Goal: Obtain resource: Obtain resource

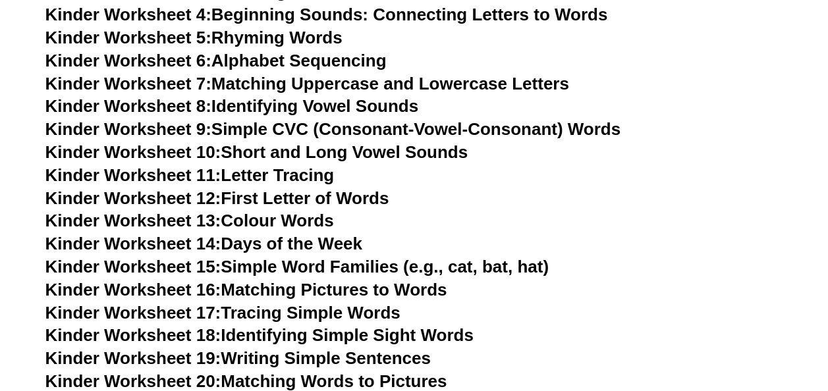
scroll to position [856, 0]
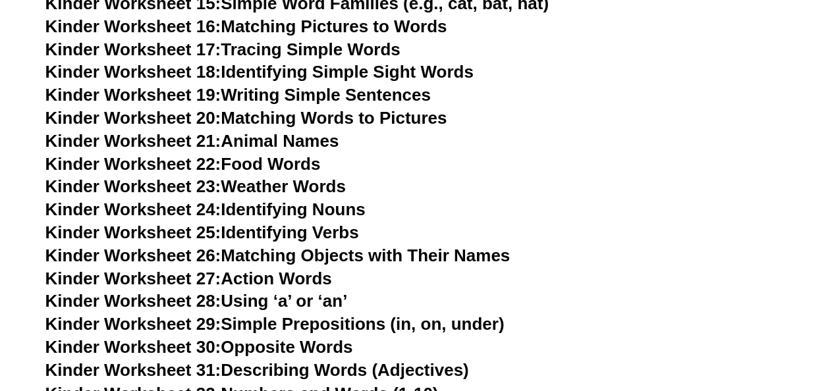
click at [290, 233] on link "Kinder Worksheet 25: Identifying Verbs" at bounding box center [201, 233] width 313 height 20
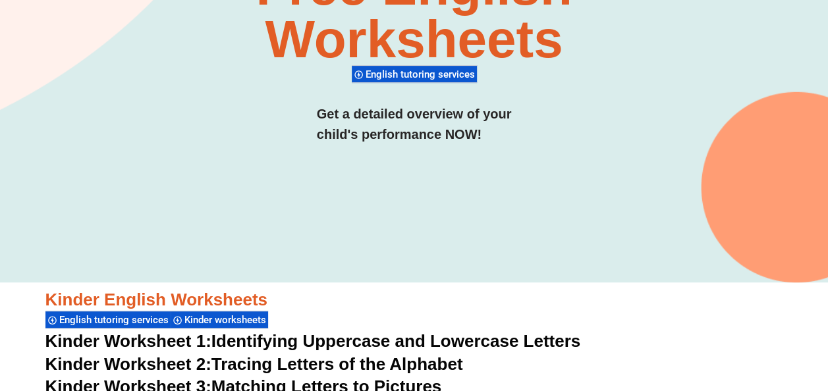
scroll to position [395, 0]
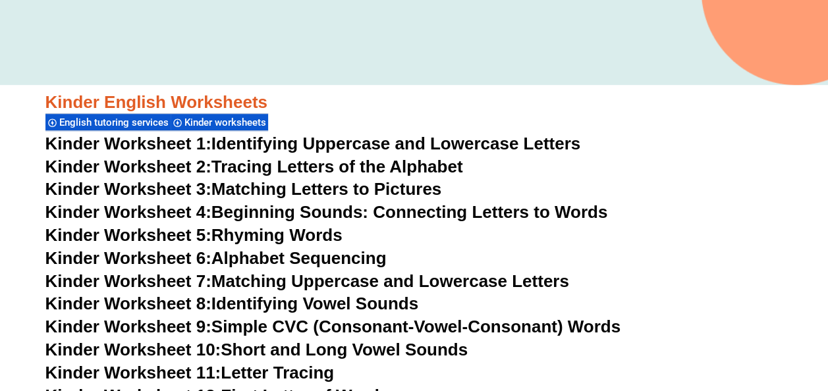
click at [313, 147] on link "Kinder Worksheet 1: Identifying Uppercase and Lowercase Letters" at bounding box center [312, 144] width 535 height 20
click at [298, 171] on link "Kinder Worksheet 2: Tracing Letters of the Alphabet" at bounding box center [254, 167] width 418 height 20
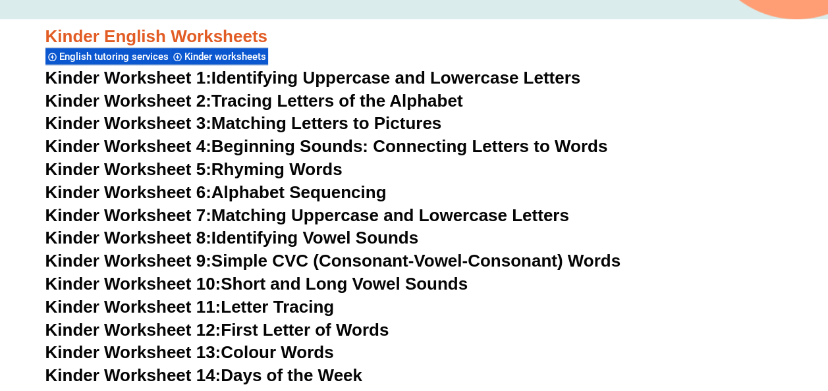
click at [468, 148] on link "Kinder Worksheet 4: Beginning Sounds: Connecting Letters to Words" at bounding box center [326, 146] width 562 height 20
click at [323, 127] on link "Kinder Worksheet 3: Matching Letters to Pictures" at bounding box center [243, 123] width 396 height 20
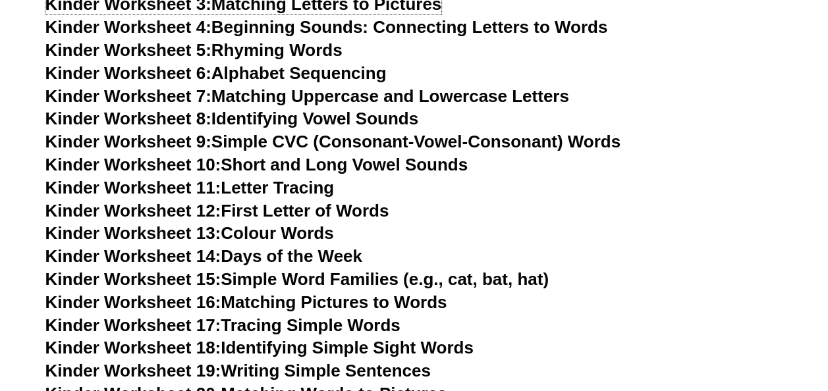
scroll to position [593, 0]
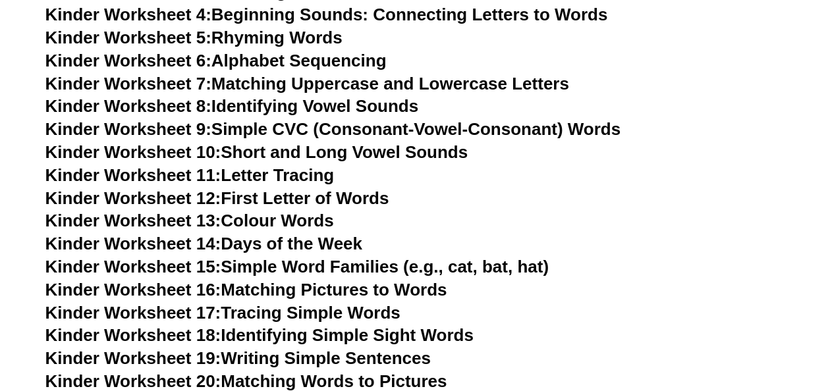
click at [374, 147] on link "Kinder Worksheet 10: Short and Long Vowel Sounds" at bounding box center [256, 152] width 423 height 20
click at [323, 217] on link "Kinder Worksheet 13: Colour Words" at bounding box center [189, 221] width 288 height 20
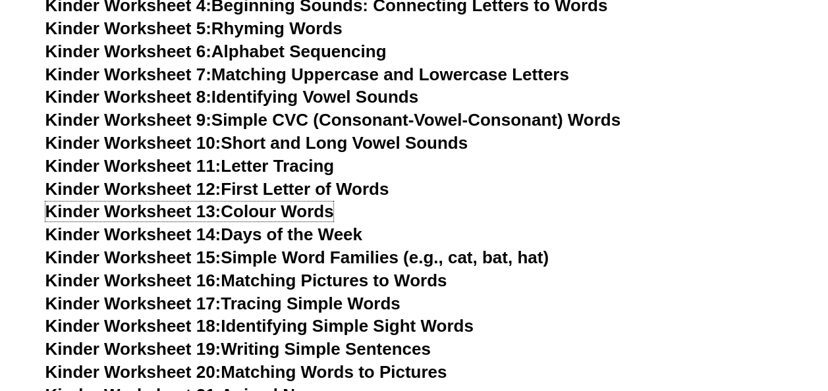
scroll to position [659, 0]
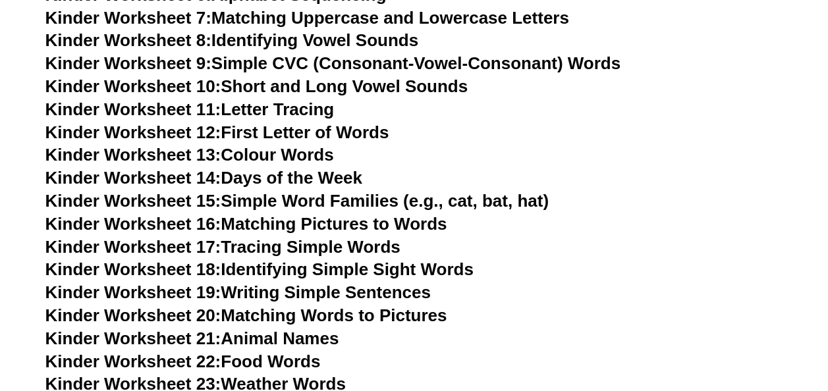
click at [283, 173] on link "Kinder Worksheet 14: Days of the Week" at bounding box center [203, 178] width 317 height 20
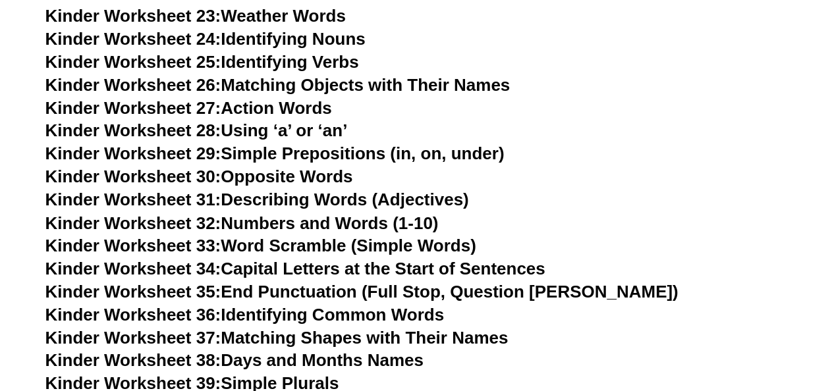
scroll to position [1054, 0]
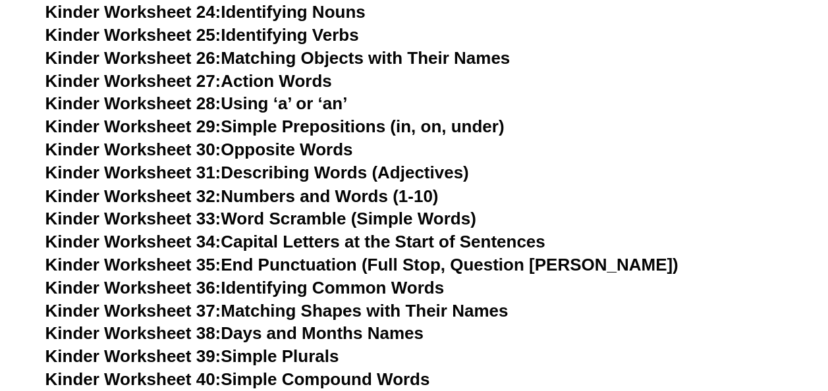
click at [317, 101] on link "Kinder Worksheet 28: Using ‘a’ or ‘an’" at bounding box center [196, 104] width 302 height 20
click at [345, 219] on link "Kinder Worksheet 33: Word Scramble (Simple Words)" at bounding box center [260, 218] width 431 height 20
click at [396, 190] on link "Kinder Worksheet 32: Numbers and Words (1-10)" at bounding box center [241, 196] width 393 height 20
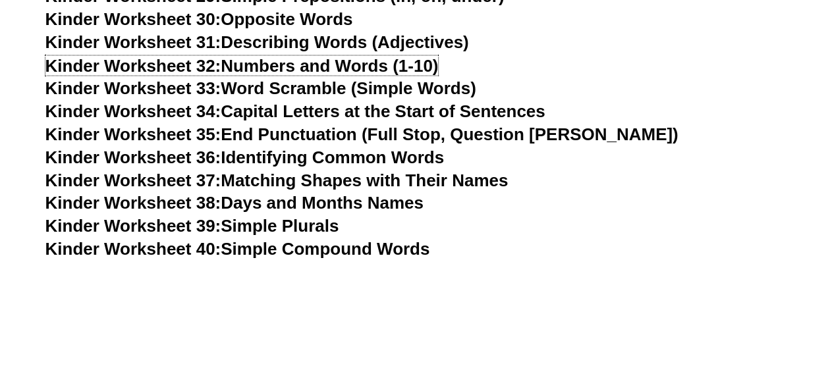
scroll to position [1185, 0]
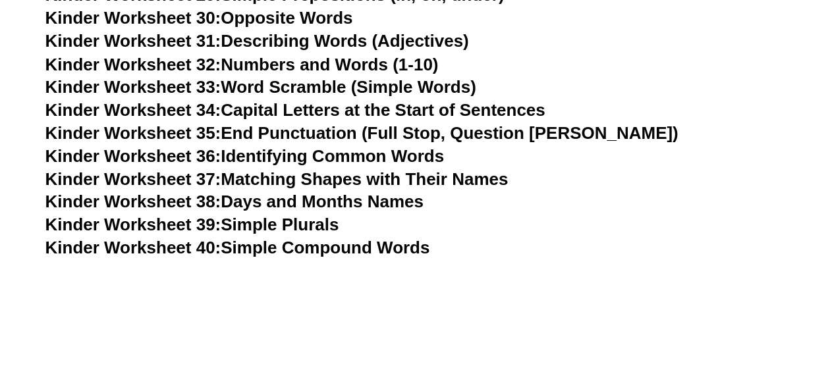
click at [387, 180] on link "Kinder Worksheet 37: Matching Shapes with Their Names" at bounding box center [276, 179] width 463 height 20
click at [246, 217] on link "Kinder Worksheet 39: Simple Plurals" at bounding box center [192, 224] width 294 height 20
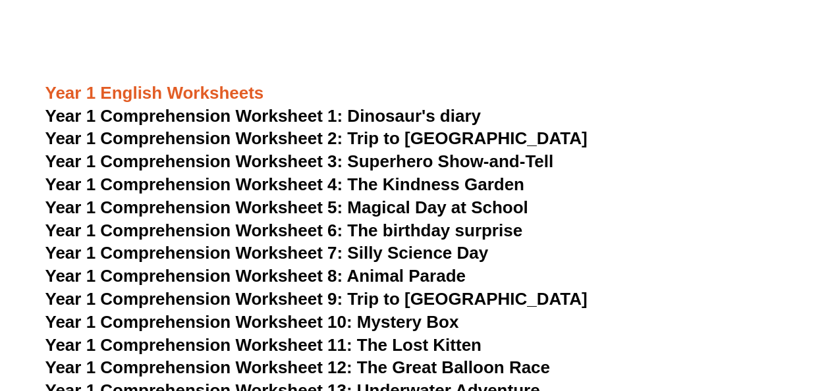
scroll to position [1646, 0]
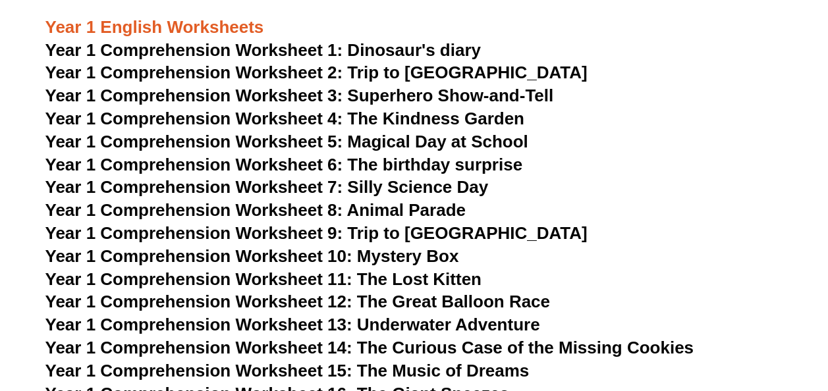
click at [429, 141] on span "Year 1 Comprehension Worksheet 5: Magical Day at School" at bounding box center [286, 142] width 483 height 20
click at [364, 45] on span "Year 1 Comprehension Worksheet 1: Dinosaur's diary" at bounding box center [262, 50] width 435 height 20
click at [423, 241] on span "Year 1 Comprehension Worksheet 9: Trip to [GEOGRAPHIC_DATA]" at bounding box center [316, 233] width 542 height 20
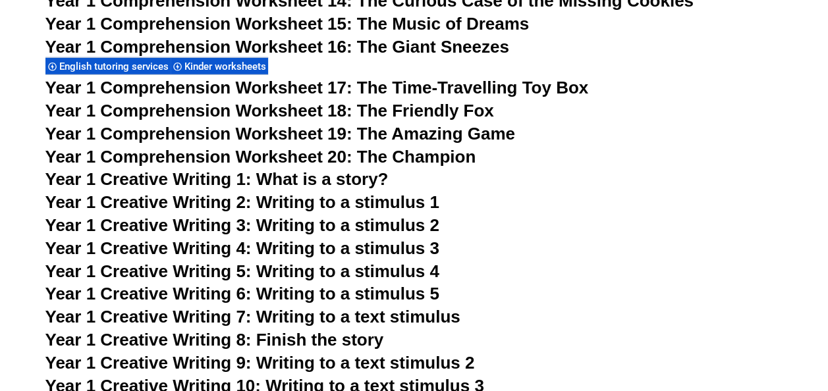
scroll to position [2041, 0]
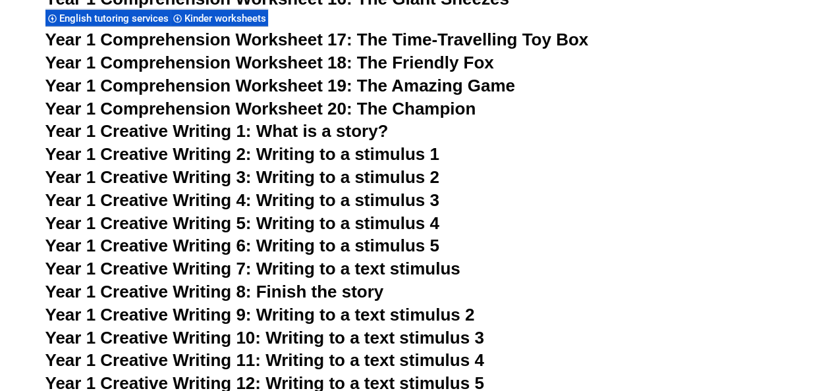
click at [310, 151] on span "Year 1 Creative Writing 2: Writing to a stimulus 1" at bounding box center [242, 154] width 394 height 20
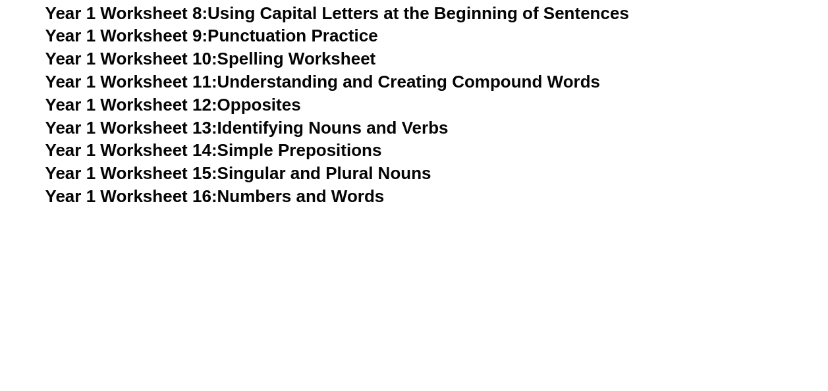
scroll to position [2700, 0]
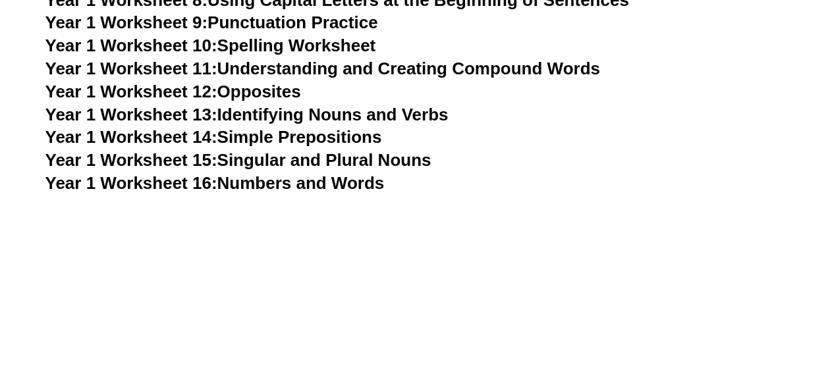
click at [286, 158] on link "Year 1 Worksheet 15: Singular and Plural Nouns" at bounding box center [238, 160] width 386 height 20
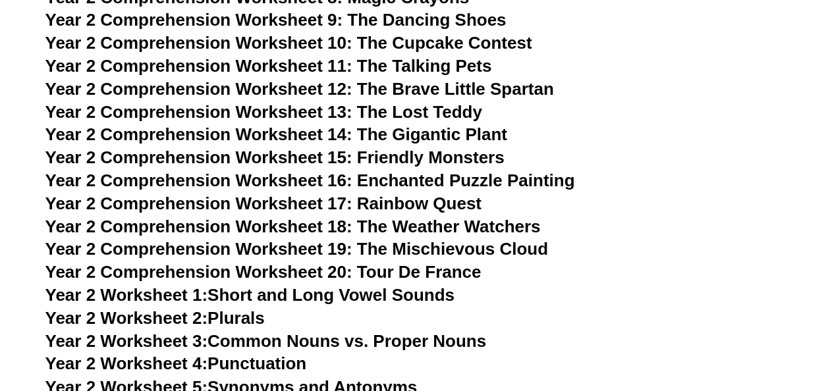
scroll to position [3490, 0]
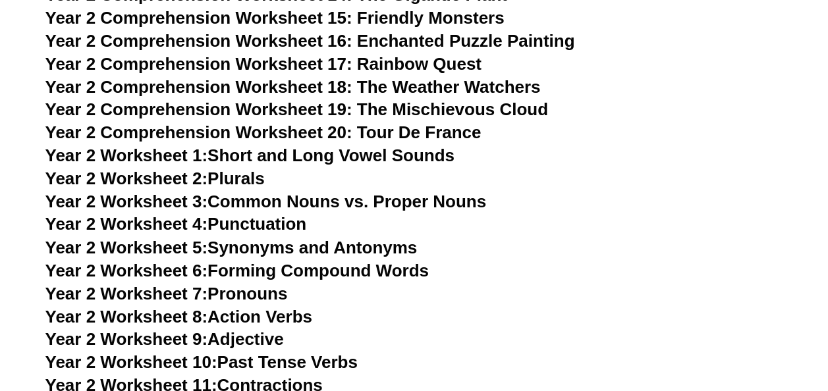
click at [178, 164] on span "Year 2 Worksheet 1:" at bounding box center [126, 156] width 163 height 20
click at [270, 178] on h3 "Year 2 Worksheet 2: Plurals" at bounding box center [414, 179] width 738 height 22
click at [254, 183] on link "Year 2 Worksheet 2: Plurals" at bounding box center [154, 179] width 219 height 20
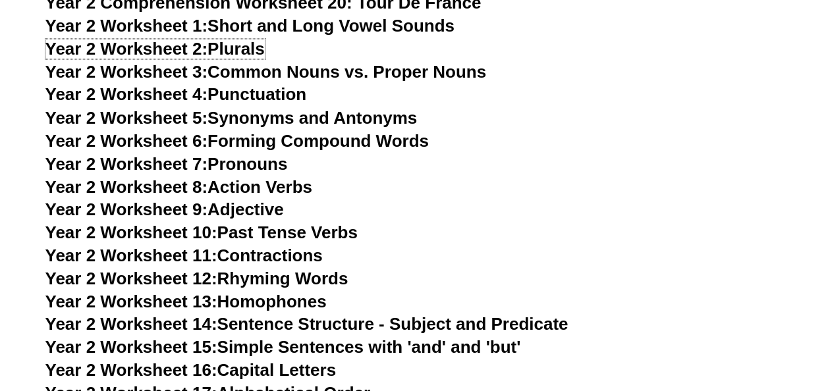
scroll to position [3688, 0]
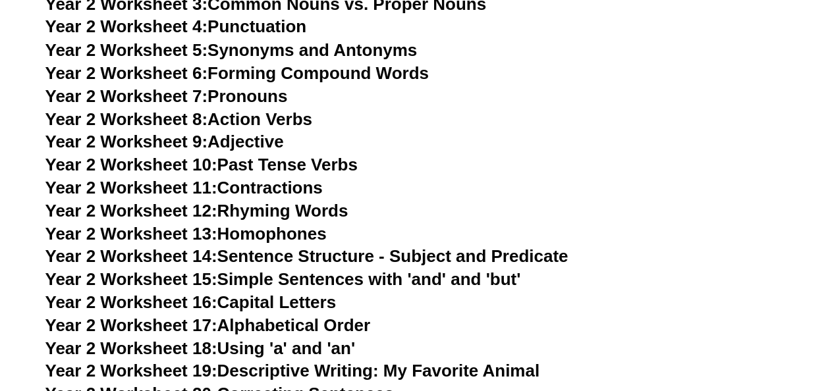
click at [267, 115] on link "Year 2 Worksheet 8: Action Verbs" at bounding box center [178, 119] width 267 height 20
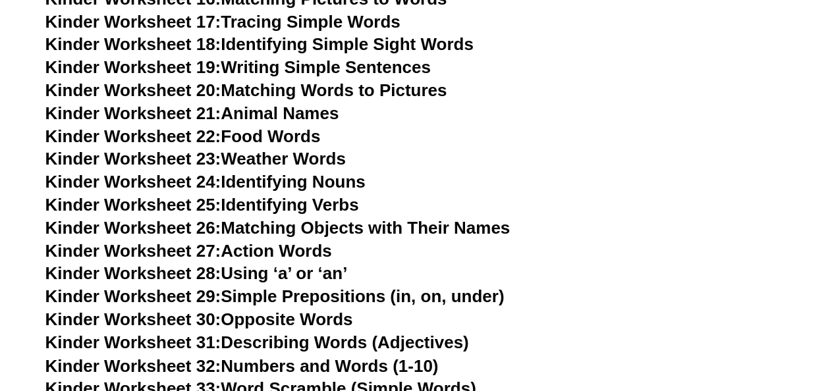
scroll to position [856, 0]
